Goal: Transaction & Acquisition: Purchase product/service

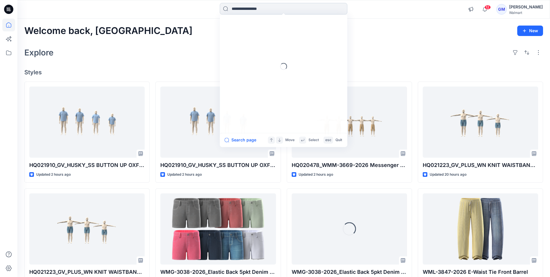
click at [261, 10] on input at bounding box center [284, 9] width 128 height 12
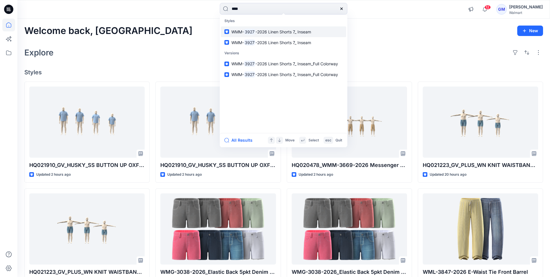
type input "****"
click at [259, 32] on span "-2026 Linen Shorts 7_ Inseam" at bounding box center [284, 31] width 56 height 5
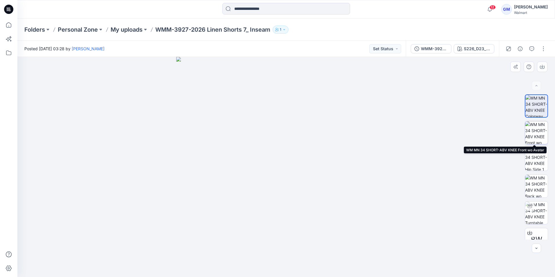
click at [533, 134] on img at bounding box center [536, 132] width 23 height 23
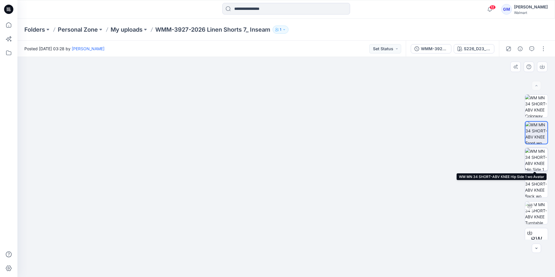
click at [534, 161] on img at bounding box center [536, 159] width 23 height 23
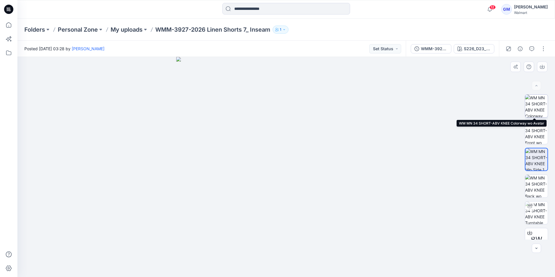
click at [537, 104] on img at bounding box center [536, 106] width 23 height 23
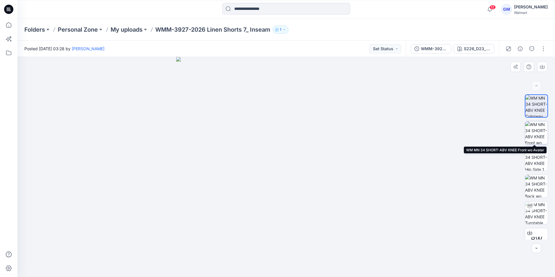
click at [536, 135] on img at bounding box center [536, 132] width 23 height 23
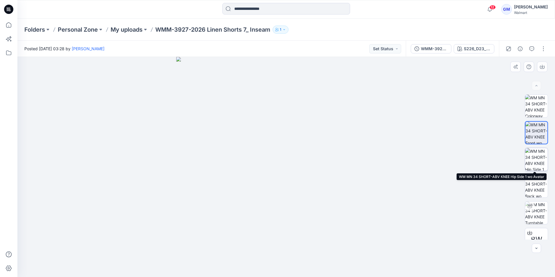
click at [536, 164] on img at bounding box center [536, 159] width 23 height 23
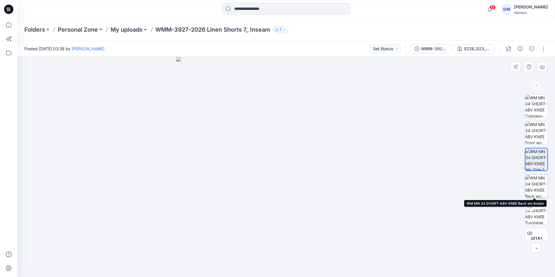
click at [537, 182] on img at bounding box center [536, 186] width 23 height 23
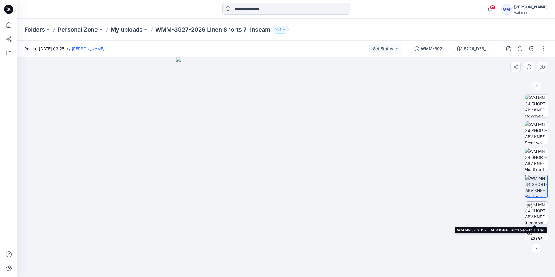
click at [538, 213] on img at bounding box center [536, 212] width 23 height 23
